Goal: Task Accomplishment & Management: Manage account settings

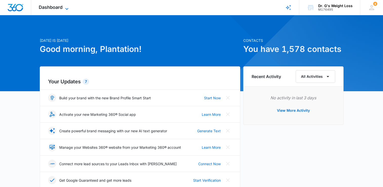
click at [68, 8] on icon at bounding box center [67, 9] width 6 height 6
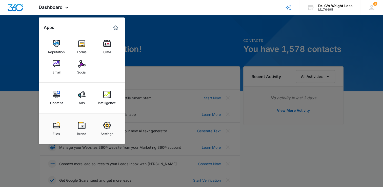
click at [112, 48] on link "CRM" at bounding box center [107, 46] width 19 height 19
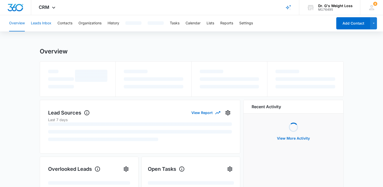
click at [43, 25] on button "Leads Inbox" at bounding box center [41, 23] width 21 height 16
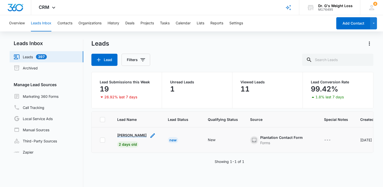
click at [133, 133] on p "Toni Crooks" at bounding box center [131, 134] width 29 height 5
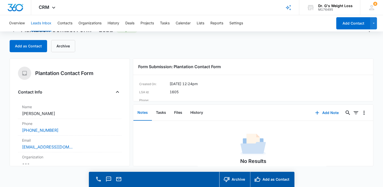
scroll to position [14, 0]
click at [324, 119] on div "Add Note 0 0" at bounding box center [341, 112] width 63 height 16
click at [323, 115] on button "Add Note" at bounding box center [327, 112] width 34 height 12
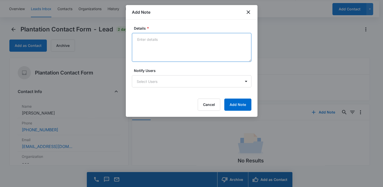
click at [168, 41] on textarea "Details *" at bounding box center [192, 47] width 120 height 29
type textarea "Olivia left a message on 10/13"
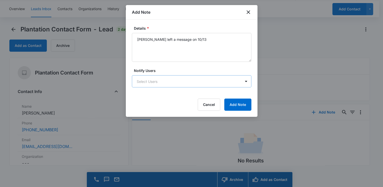
drag, startPoint x: 155, startPoint y: 73, endPoint x: 155, endPoint y: 76, distance: 2.8
click at [155, 74] on div "Notify Users Select Users" at bounding box center [192, 78] width 120 height 20
click at [156, 78] on body "CRM Apps Reputation Forms CRM Email Social Content Ads Intelligence Files Brand…" at bounding box center [191, 86] width 383 height 201
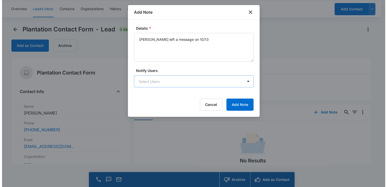
scroll to position [0, 0]
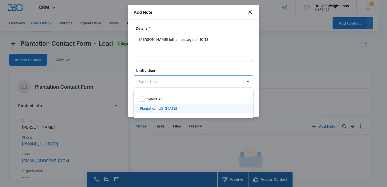
click at [163, 111] on div "Plantation Florida" at bounding box center [194, 108] width 120 height 9
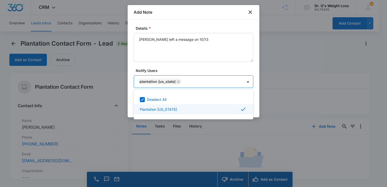
click at [256, 96] on div at bounding box center [193, 93] width 387 height 187
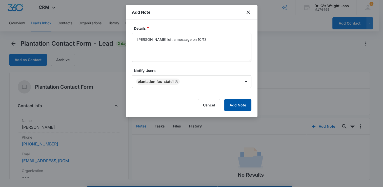
click at [251, 105] on button "Add Note" at bounding box center [237, 105] width 27 height 12
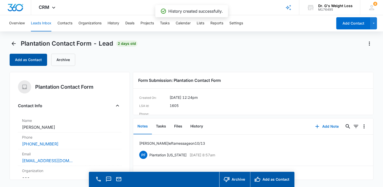
click at [31, 59] on button "Add as Contact" at bounding box center [28, 60] width 37 height 12
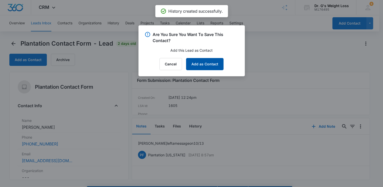
click at [205, 65] on button "Add as Contact" at bounding box center [204, 64] width 37 height 12
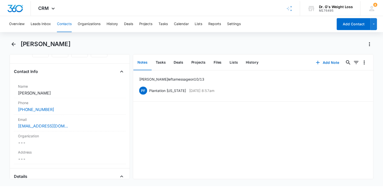
scroll to position [76, 0]
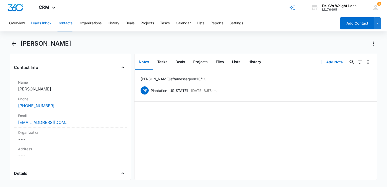
click at [41, 25] on button "Leads Inbox" at bounding box center [41, 23] width 21 height 16
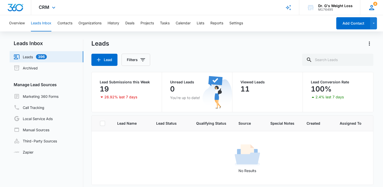
click at [369, 9] on icon at bounding box center [372, 8] width 8 height 8
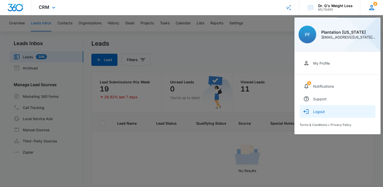
click at [329, 116] on button "Logout" at bounding box center [338, 111] width 76 height 13
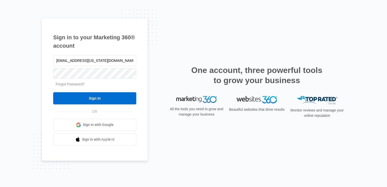
drag, startPoint x: 115, startPoint y: 59, endPoint x: 21, endPoint y: 65, distance: 93.4
click at [21, 65] on div "Sign in to your Marketing 360® account Plantation.Florida@drgsweightloss.com Fo…" at bounding box center [193, 93] width 387 height 187
type input "deerfield.florida@drgsweightloss.com"
click at [49, 75] on div "Sign in to your Marketing 360® account deerfield.florida@drgsweightloss.com For…" at bounding box center [95, 89] width 106 height 143
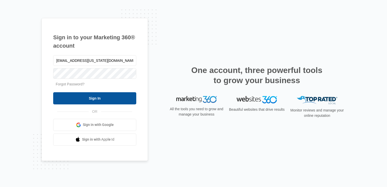
click at [90, 97] on input "Sign In" at bounding box center [94, 98] width 83 height 12
